Goal: Navigation & Orientation: Find specific page/section

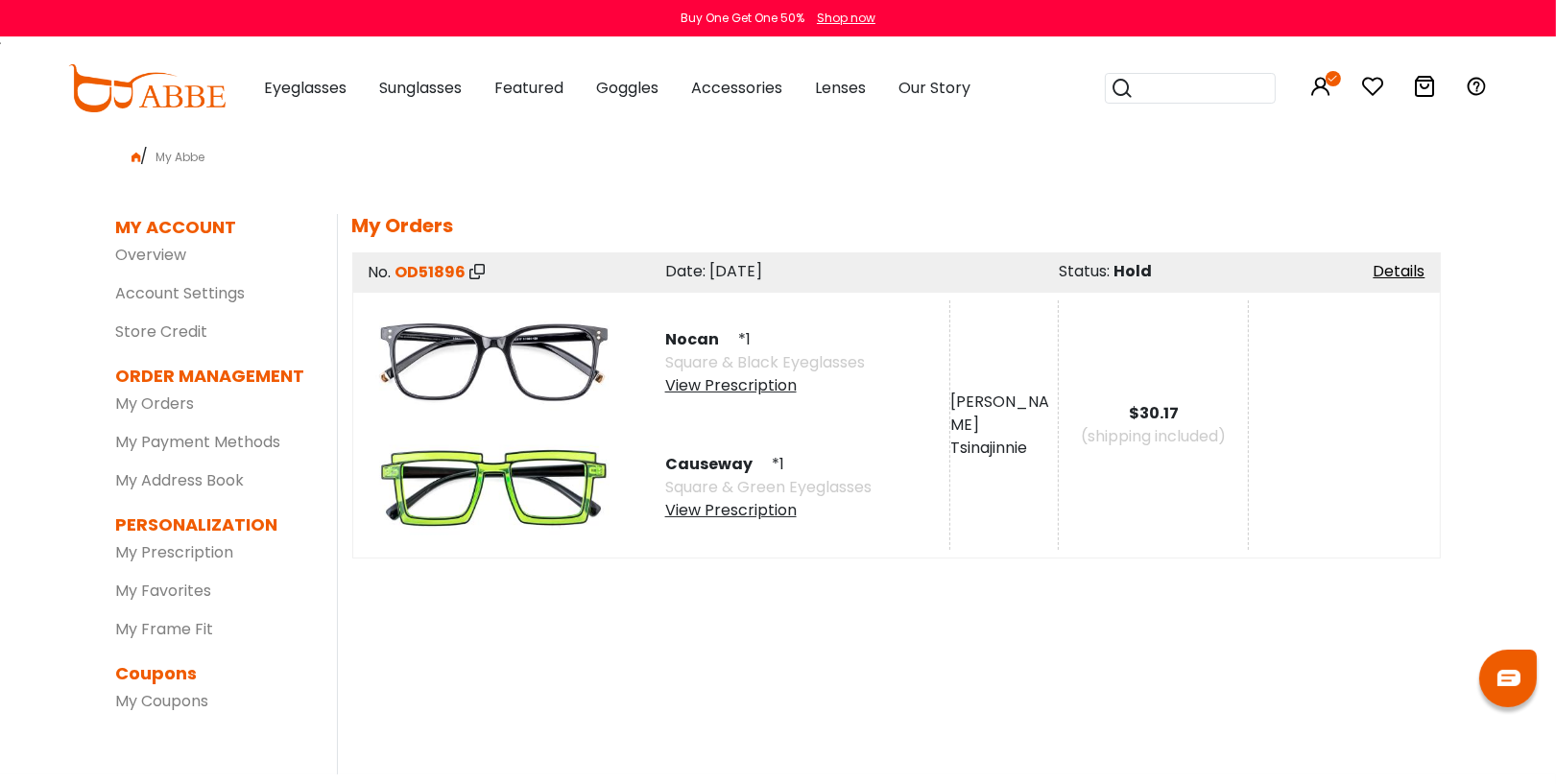
scroll to position [3, 0]
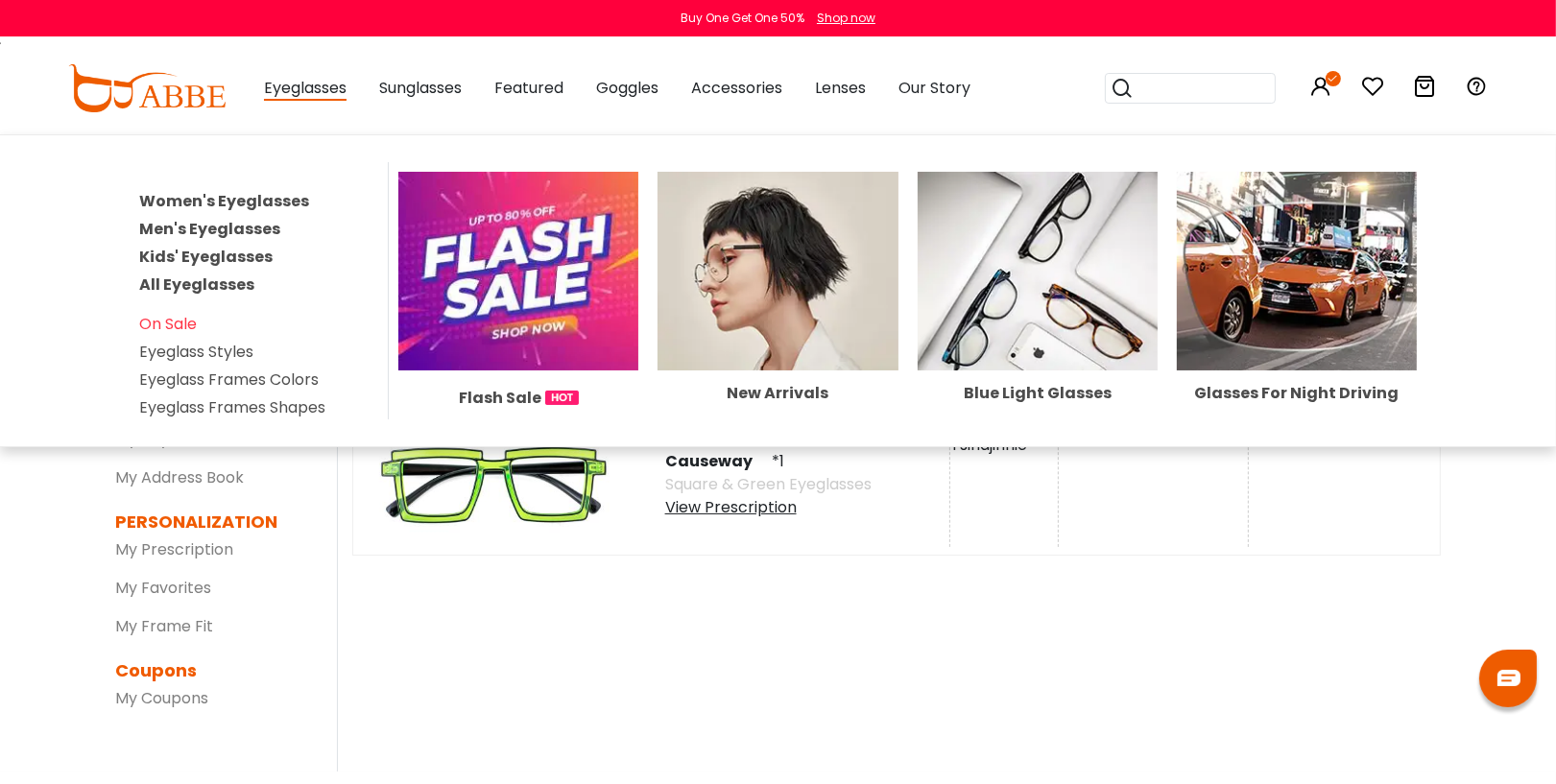
click at [189, 252] on link "Kids' Eyeglasses" at bounding box center [206, 257] width 134 height 22
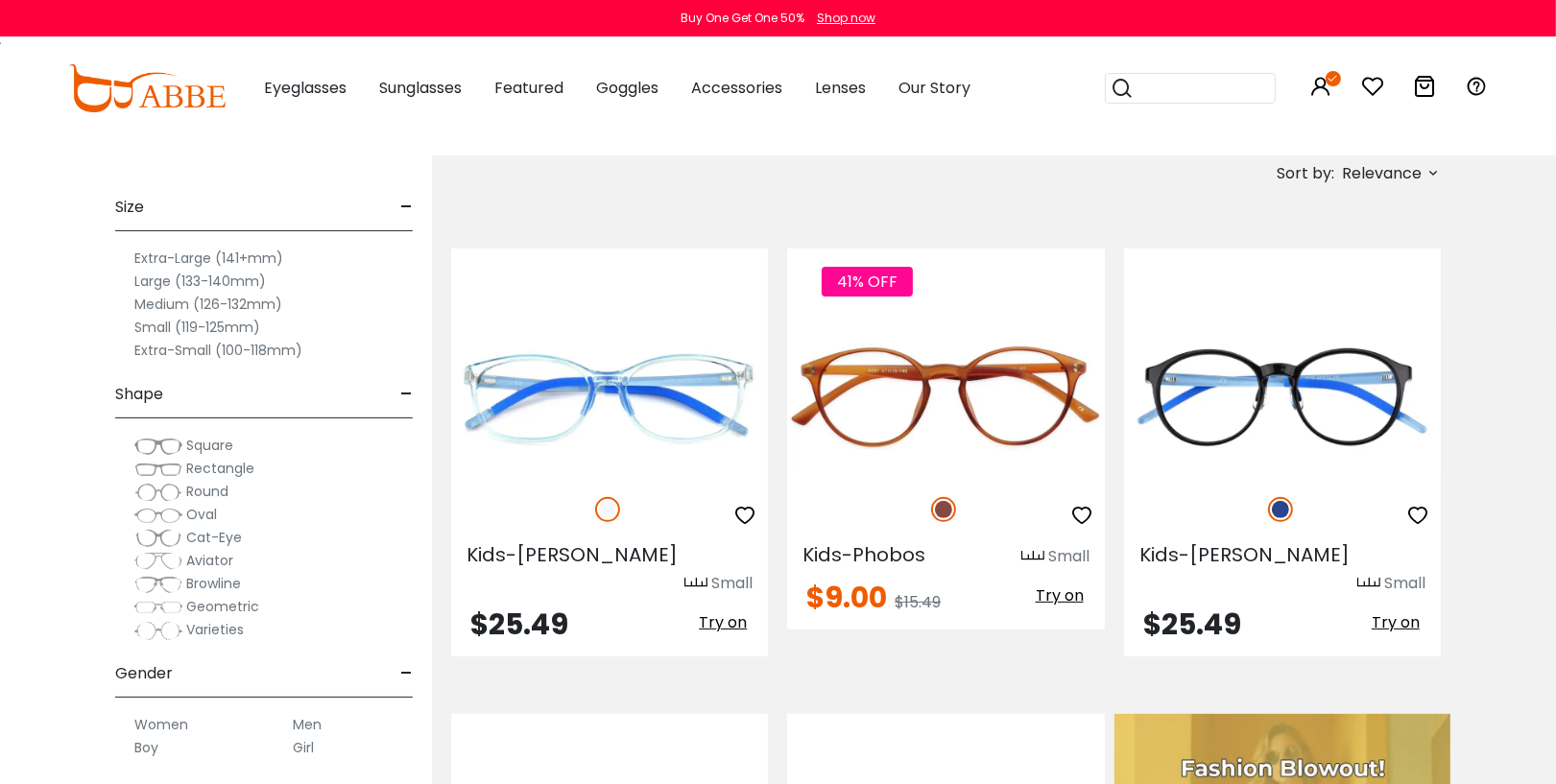
scroll to position [453, 0]
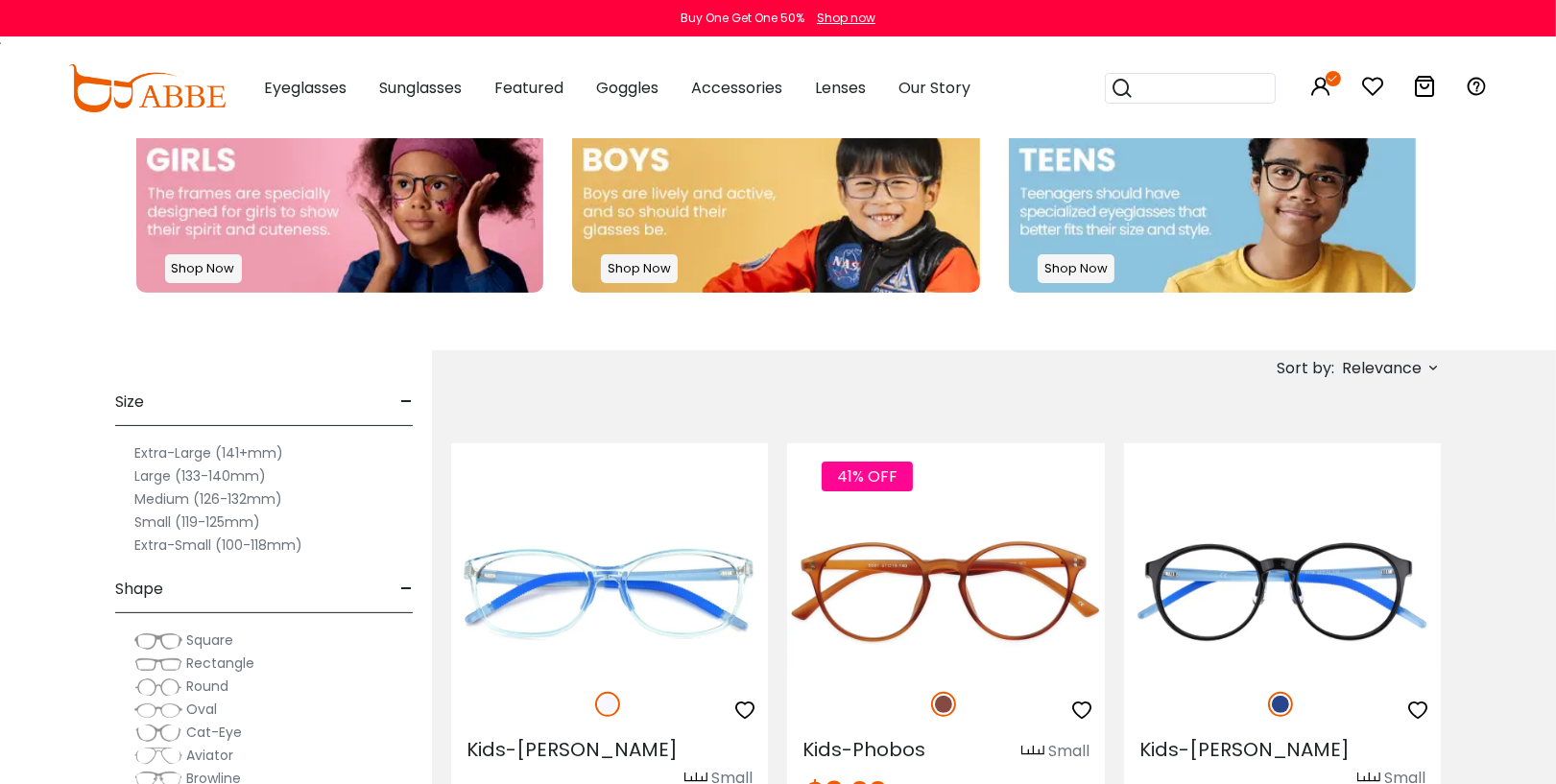
click at [185, 83] on img at bounding box center [147, 89] width 157 height 48
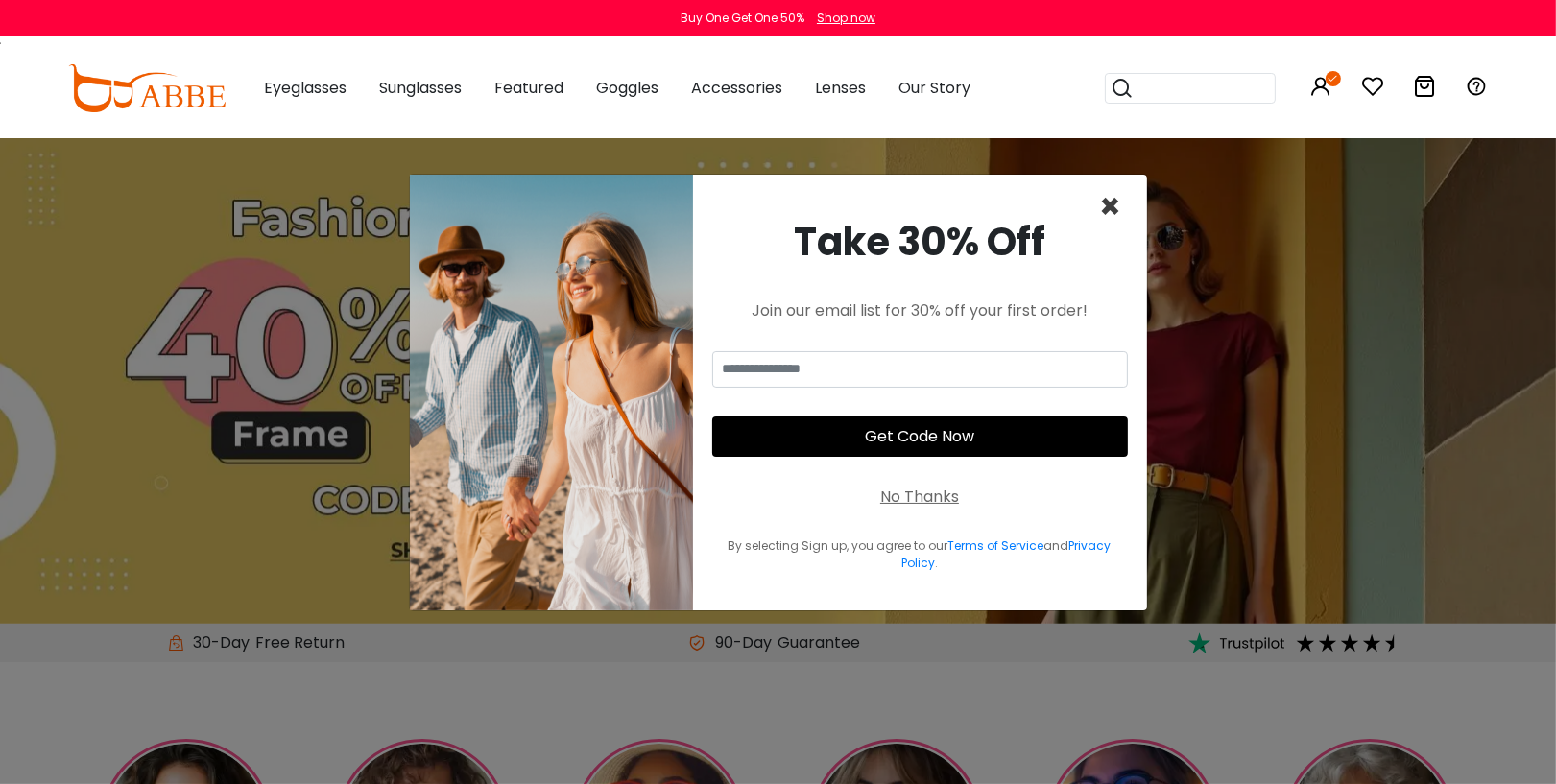
click at [1113, 211] on span "×" at bounding box center [1111, 206] width 22 height 49
